Goal: Information Seeking & Learning: Learn about a topic

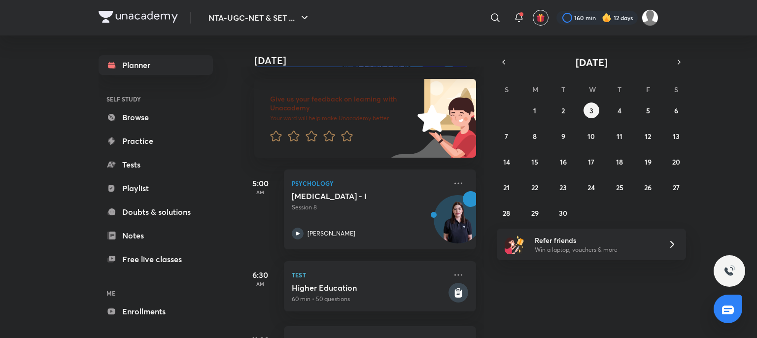
scroll to position [66, 0]
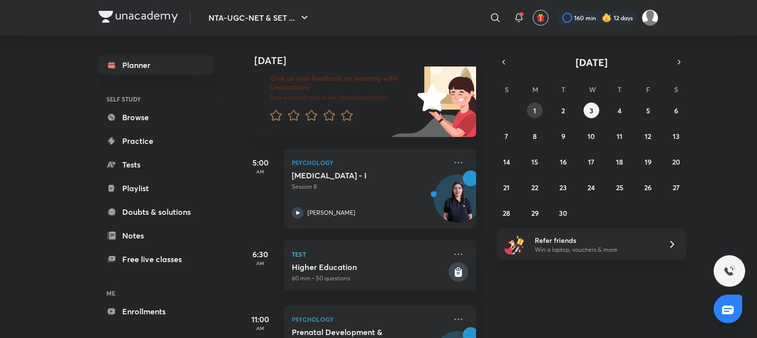
click at [538, 115] on button "1" at bounding box center [535, 110] width 16 height 16
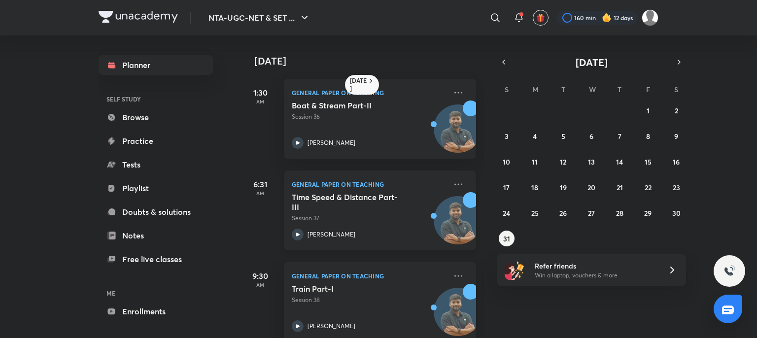
scroll to position [111, 0]
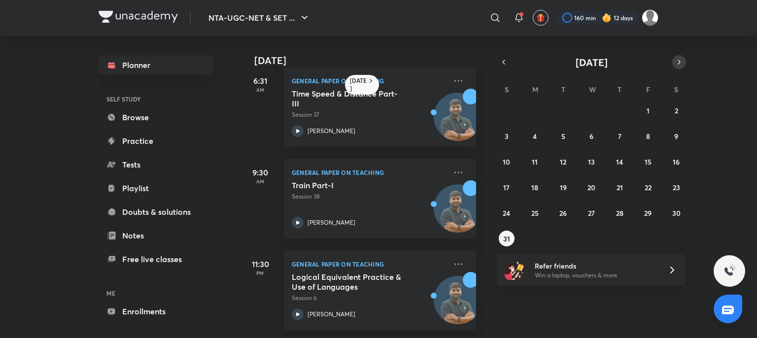
click at [680, 66] on button "button" at bounding box center [679, 62] width 14 height 14
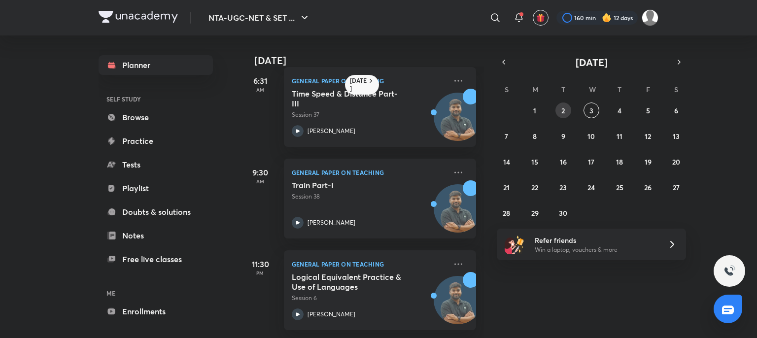
click at [567, 109] on button "2" at bounding box center [563, 110] width 16 height 16
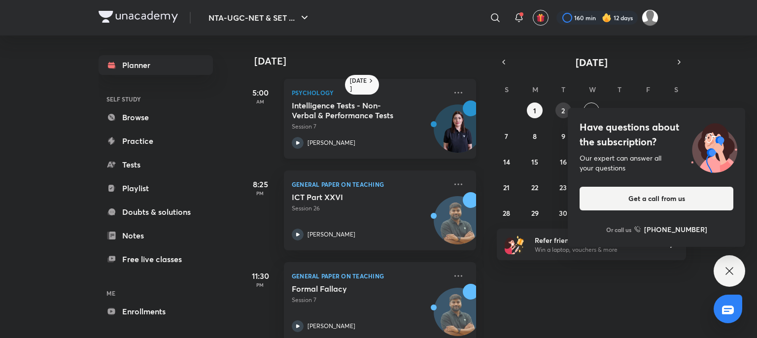
scroll to position [20, 0]
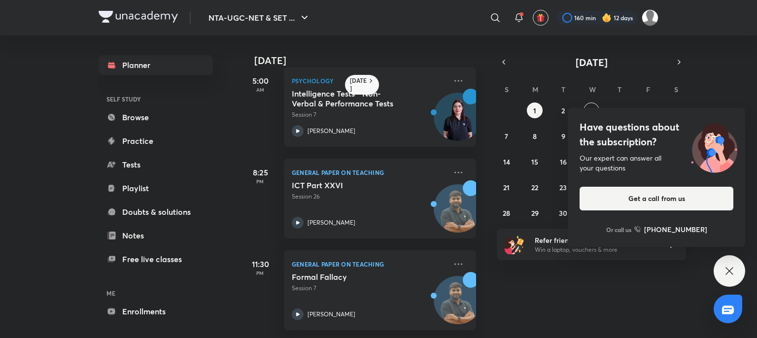
click at [731, 270] on icon at bounding box center [729, 271] width 12 height 12
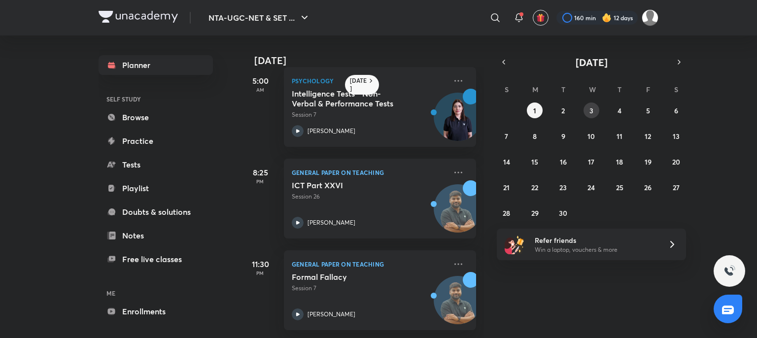
click at [591, 107] on abbr "3" at bounding box center [591, 110] width 4 height 9
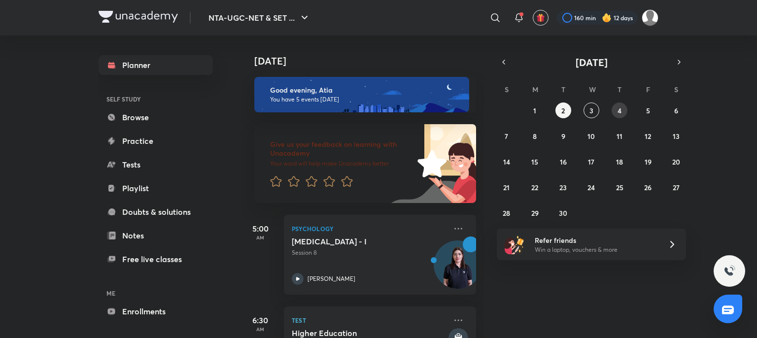
click at [622, 110] on button "4" at bounding box center [619, 110] width 16 height 16
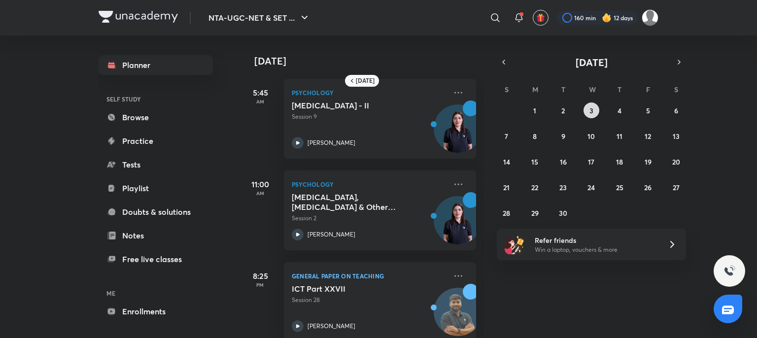
click at [594, 113] on button "3" at bounding box center [591, 110] width 16 height 16
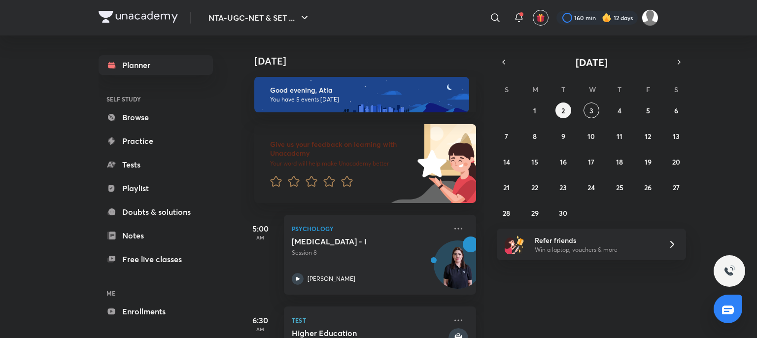
scroll to position [2, 0]
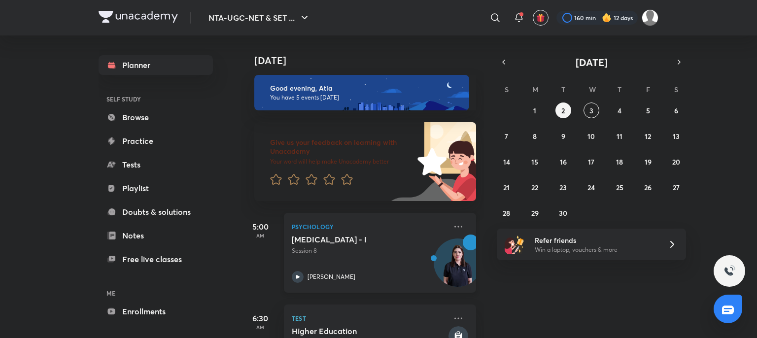
click at [393, 244] on div "[MEDICAL_DATA] - I Session 8" at bounding box center [369, 244] width 155 height 21
